Goal: Information Seeking & Learning: Find specific page/section

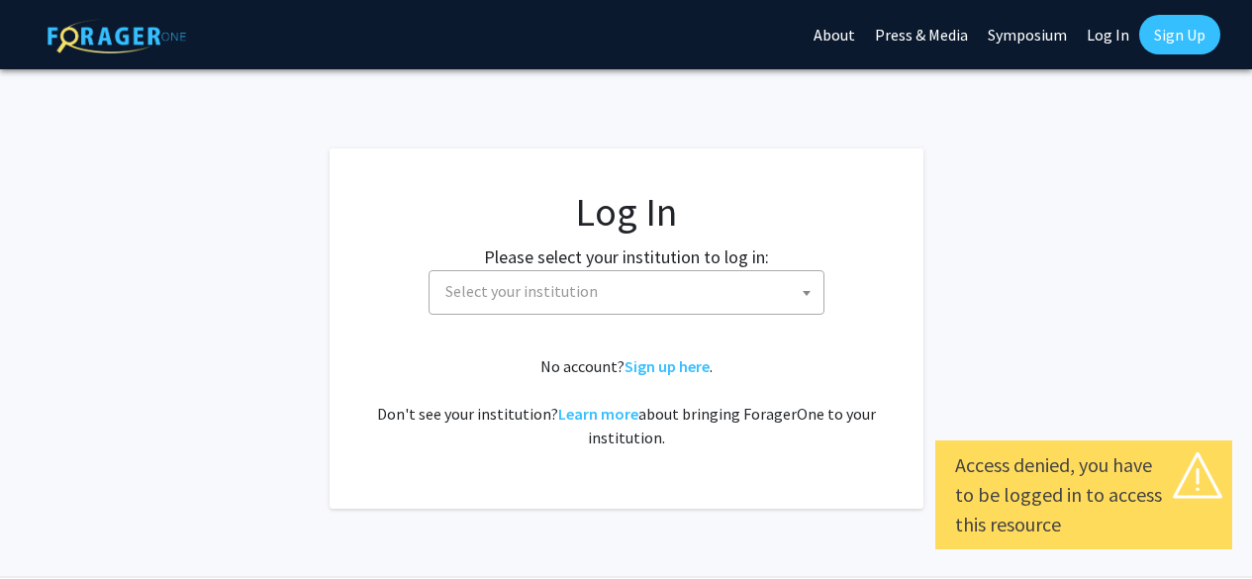
select select
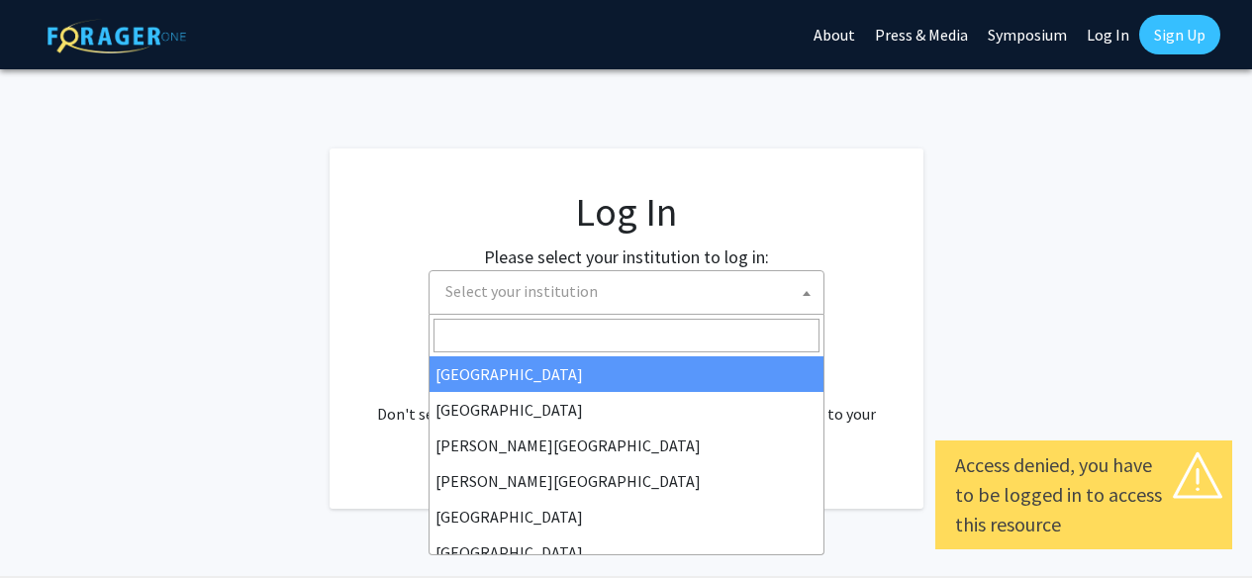
click at [623, 295] on span "Select your institution" at bounding box center [631, 291] width 386 height 41
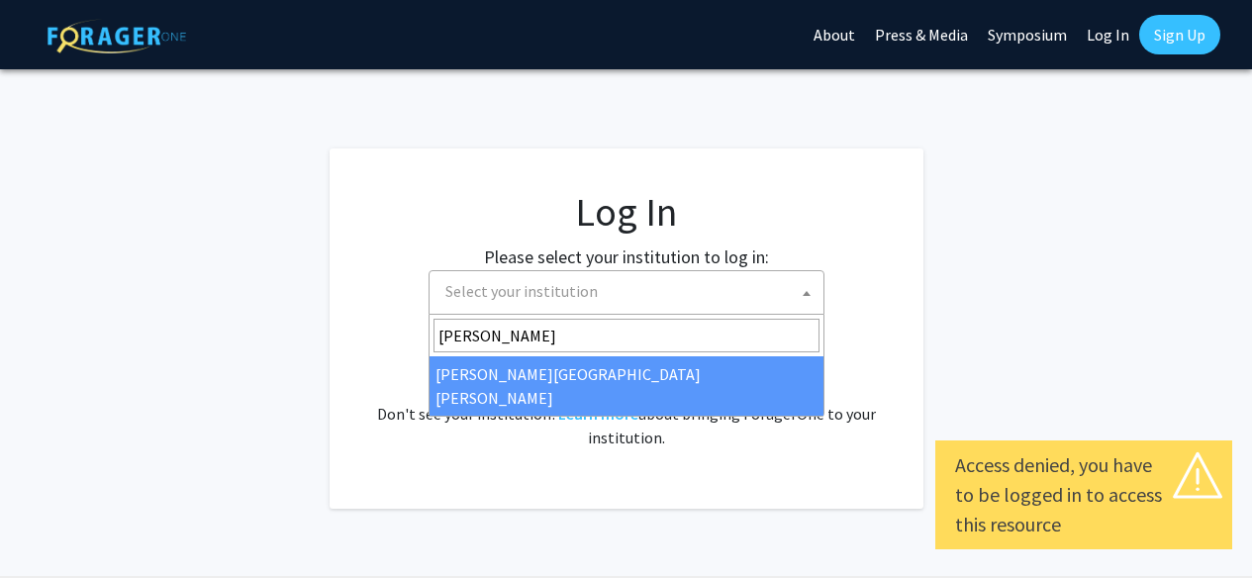
type input "john"
select select "1"
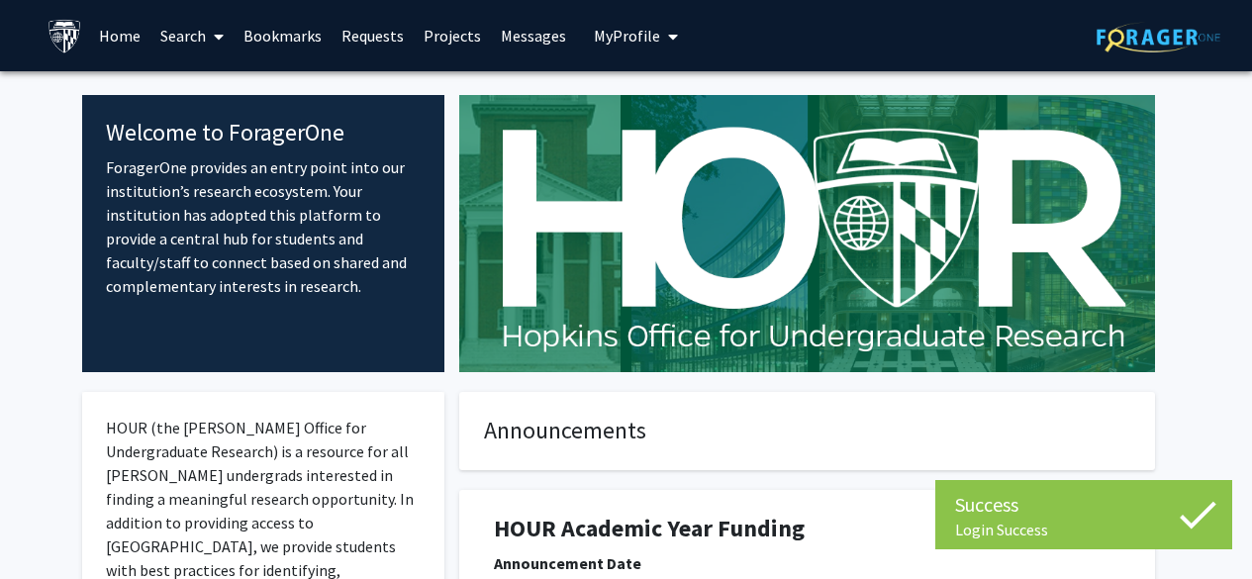
click at [434, 38] on link "Projects" at bounding box center [452, 35] width 77 height 69
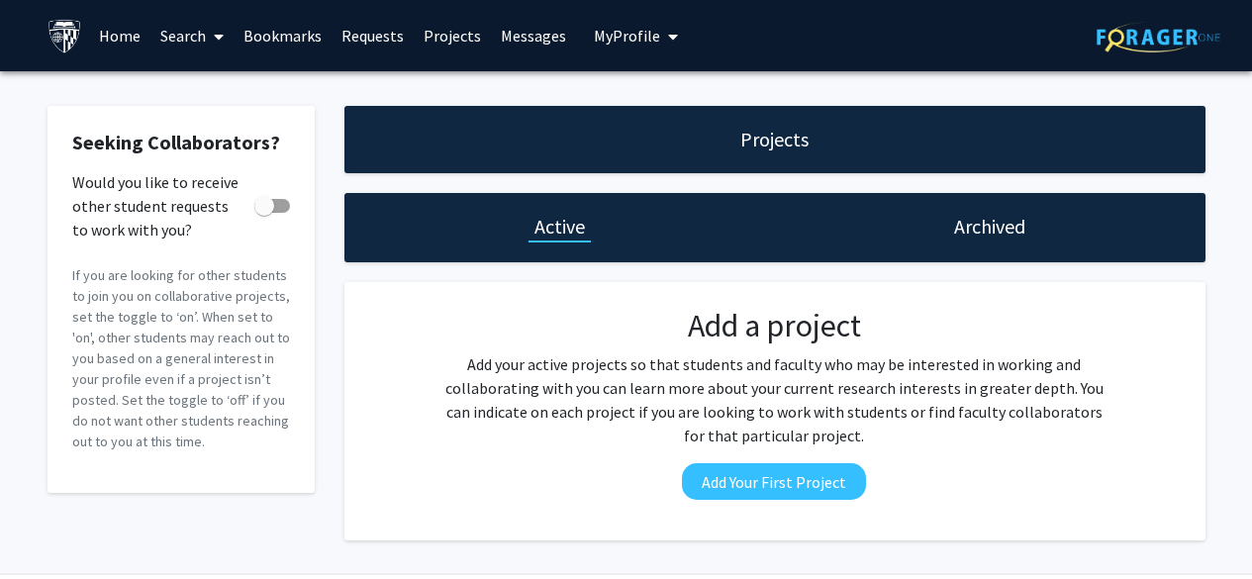
click at [311, 41] on link "Bookmarks" at bounding box center [283, 35] width 98 height 69
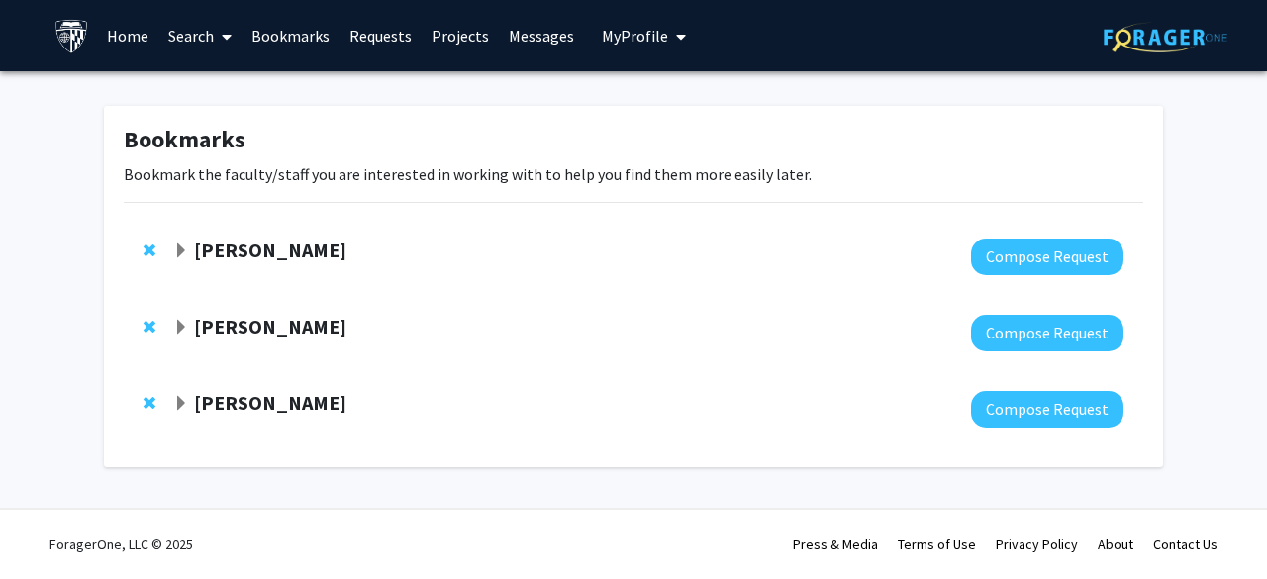
click at [260, 244] on strong "[PERSON_NAME]" at bounding box center [270, 250] width 152 height 25
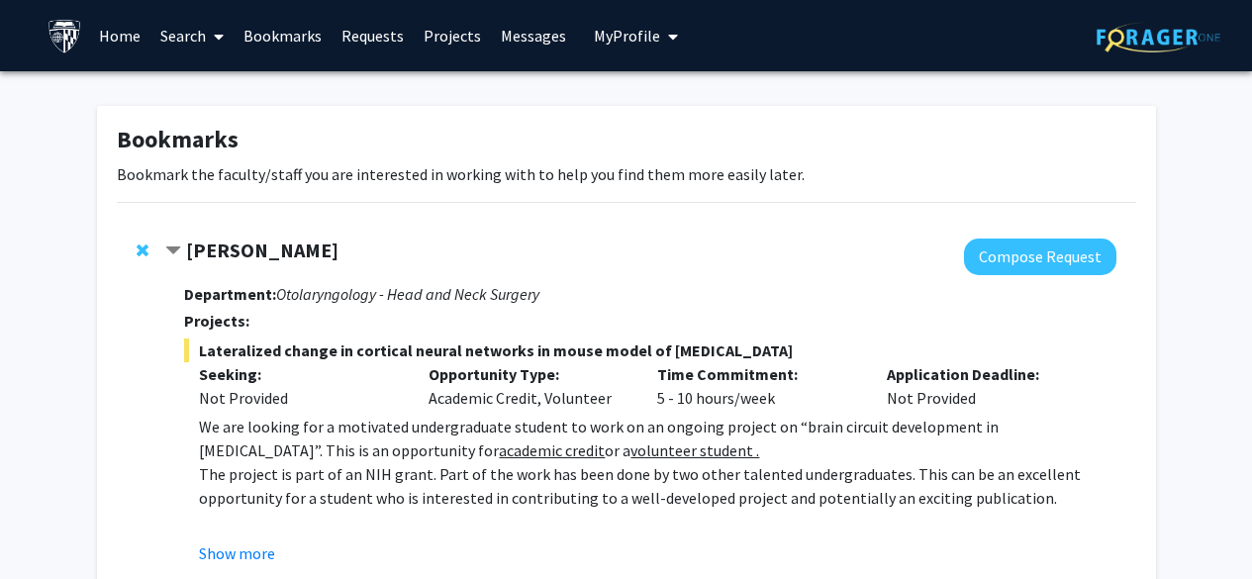
click at [260, 244] on strong "[PERSON_NAME]" at bounding box center [262, 250] width 152 height 25
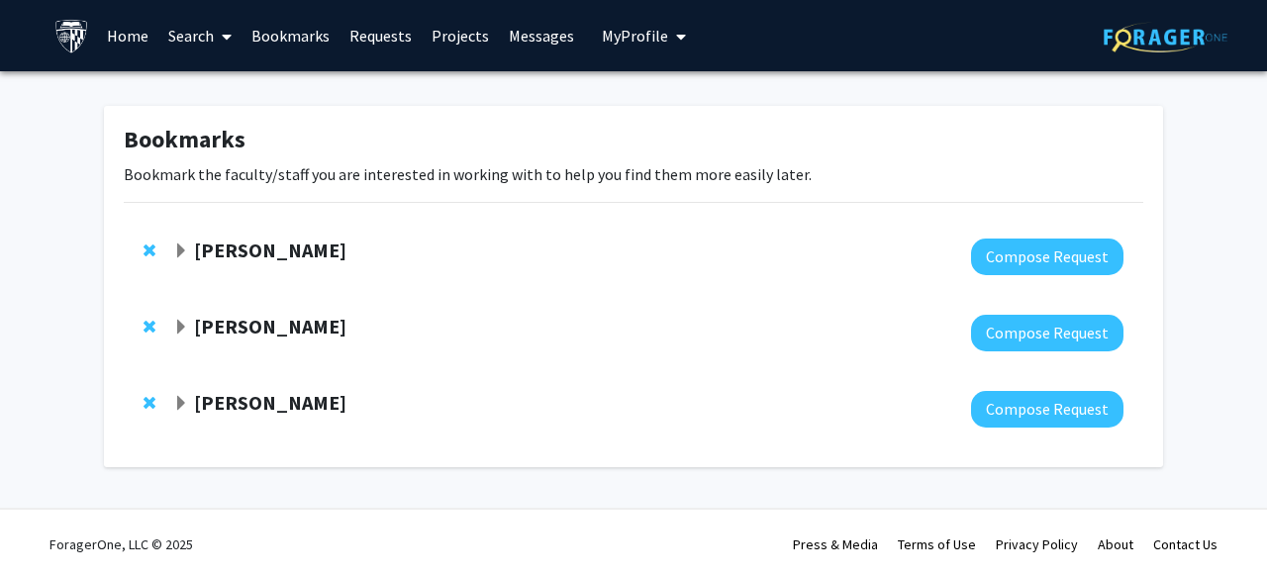
click at [642, 29] on span "My Profile" at bounding box center [635, 36] width 66 height 20
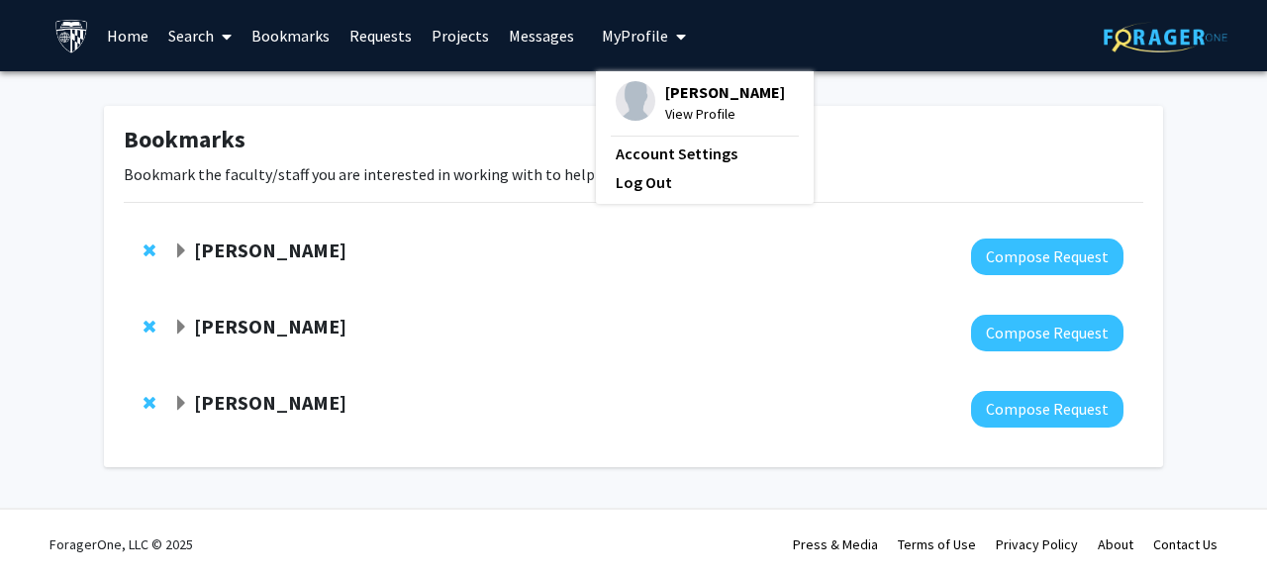
drag, startPoint x: 642, startPoint y: 29, endPoint x: 348, endPoint y: 74, distance: 296.6
click at [348, 74] on div "Skip navigation Home Search Bookmarks Requests Projects Messages My Profile [PE…" at bounding box center [633, 289] width 1267 height 579
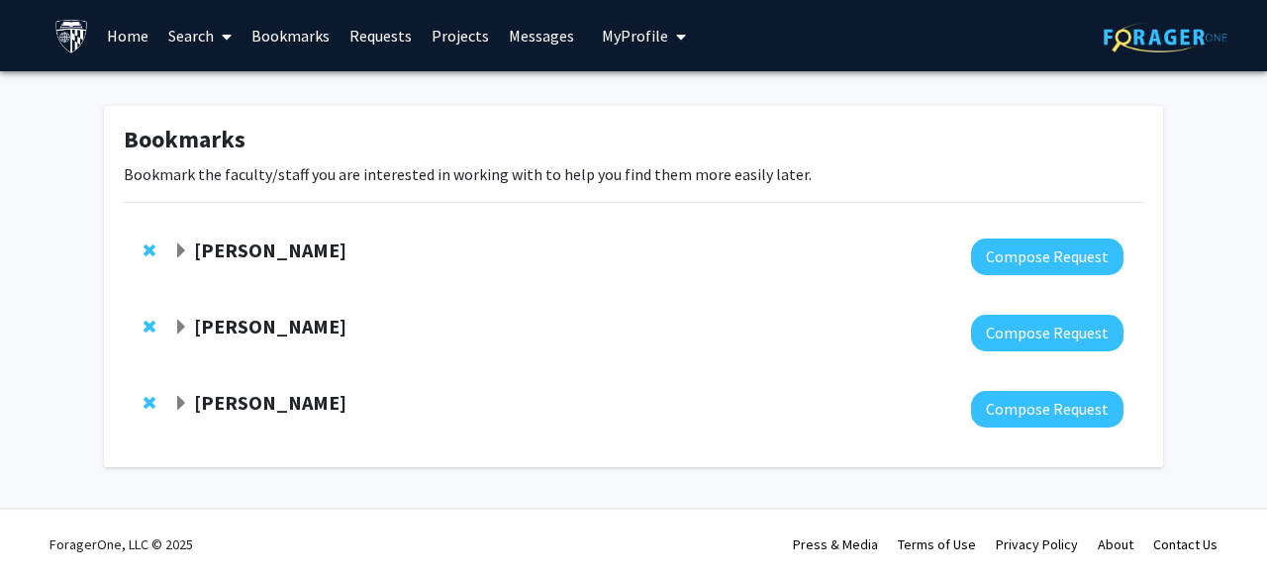
click at [206, 33] on link "Search" at bounding box center [199, 35] width 83 height 69
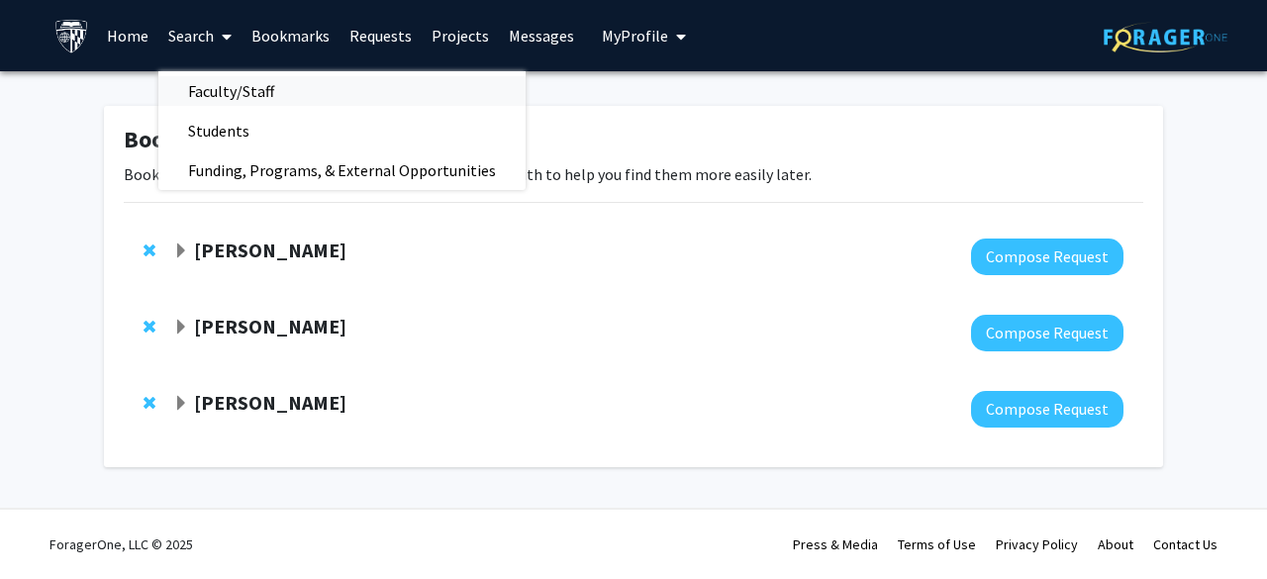
click at [230, 101] on span "Faculty/Staff" at bounding box center [231, 91] width 146 height 40
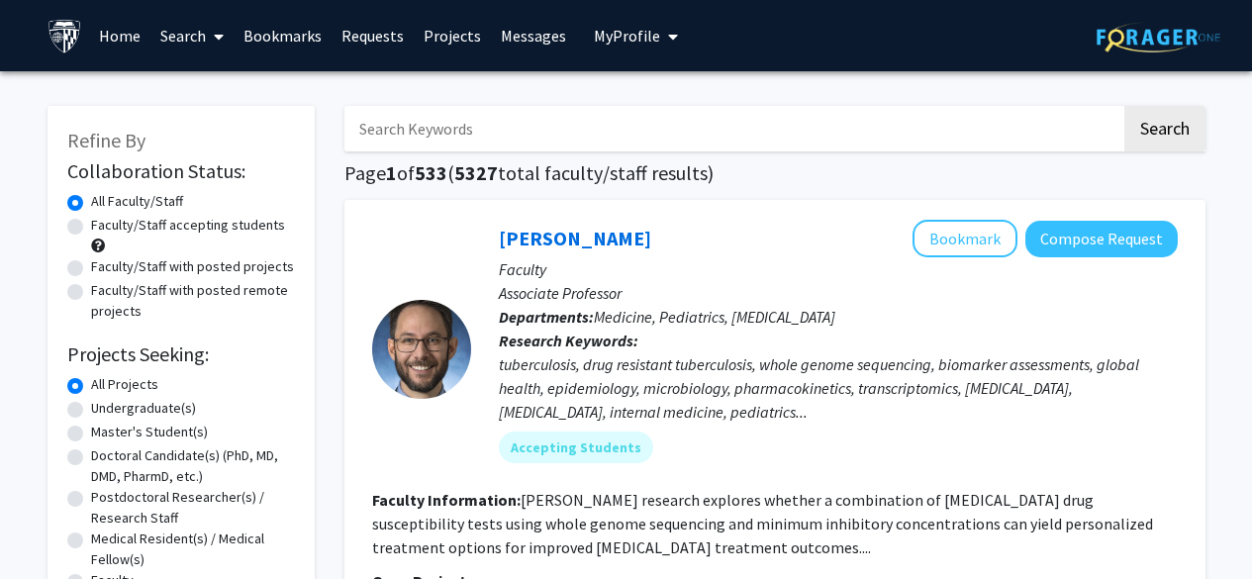
click at [139, 409] on label "Undergraduate(s)" at bounding box center [143, 408] width 105 height 21
click at [104, 409] on input "Undergraduate(s)" at bounding box center [97, 404] width 13 height 13
radio input "true"
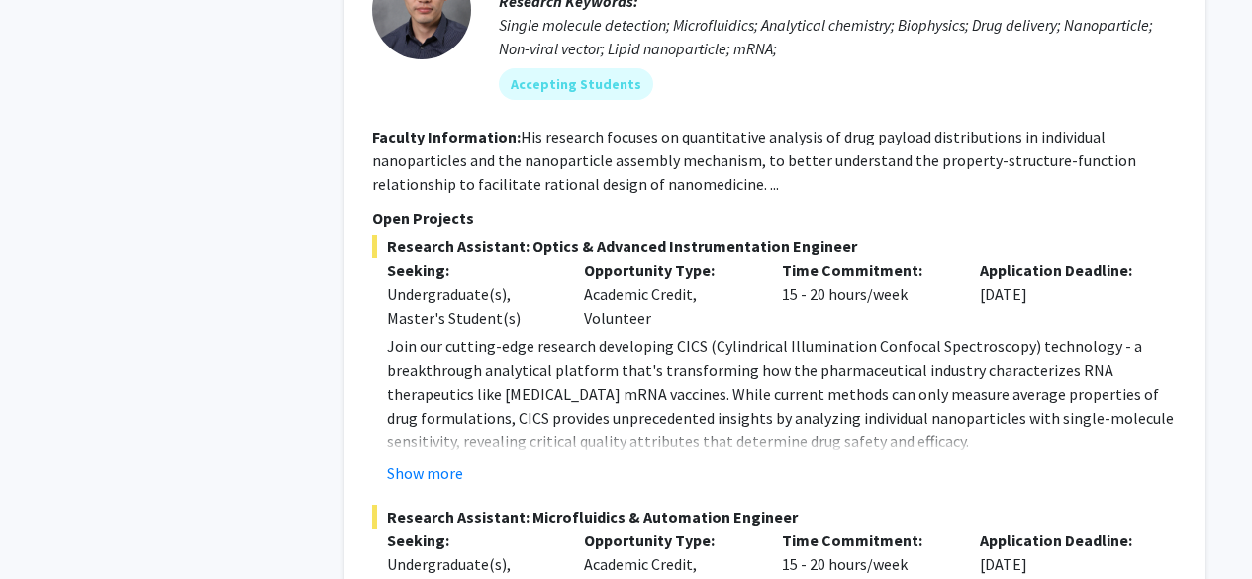
scroll to position [4893, 0]
